Goal: Navigation & Orientation: Find specific page/section

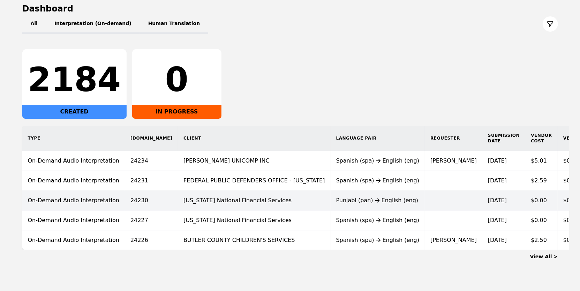
scroll to position [93, 0]
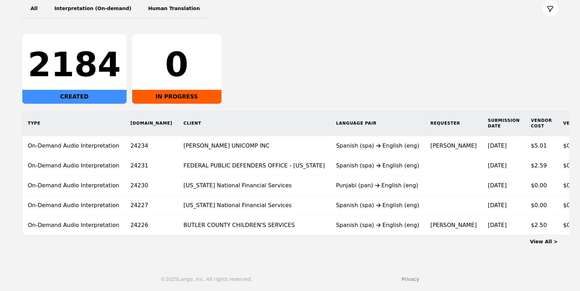
click at [548, 240] on link "View All >" at bounding box center [544, 242] width 28 height 6
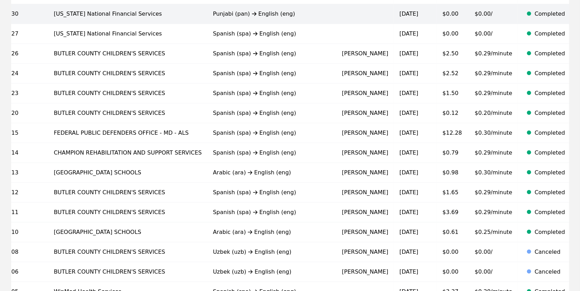
scroll to position [428, 0]
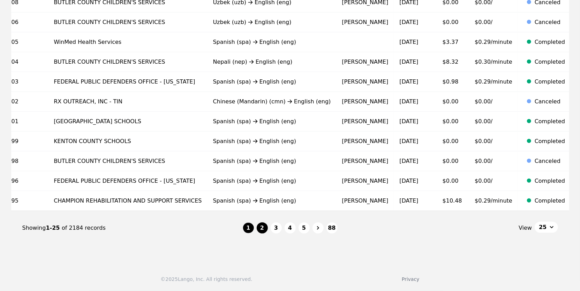
click at [264, 227] on button "2" at bounding box center [262, 228] width 11 height 11
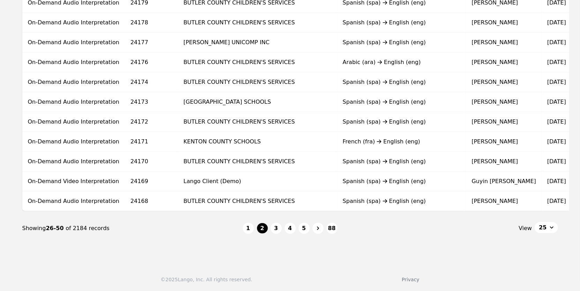
scroll to position [428, 0]
click at [276, 227] on button "3" at bounding box center [275, 228] width 11 height 11
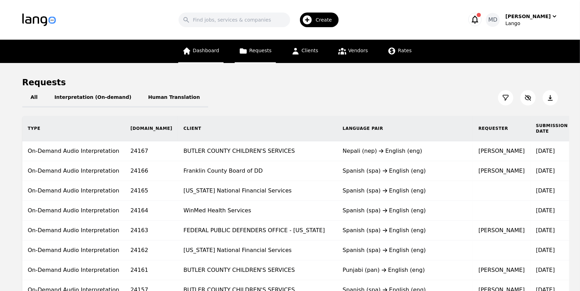
click at [203, 43] on link "Dashboard" at bounding box center [200, 51] width 45 height 23
